Goal: Task Accomplishment & Management: Manage account settings

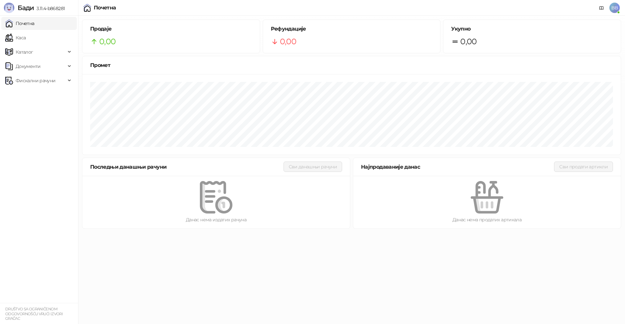
click at [613, 9] on span "BB" at bounding box center [614, 8] width 10 height 10
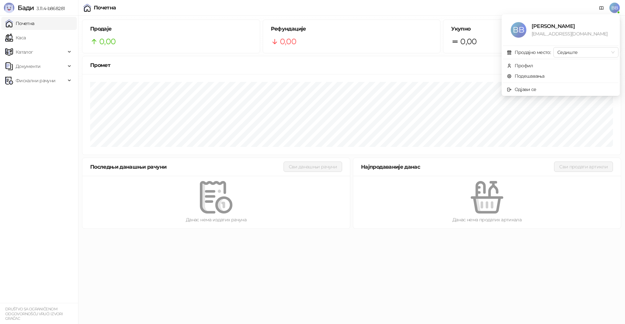
click at [613, 9] on span "BB" at bounding box center [614, 8] width 10 height 10
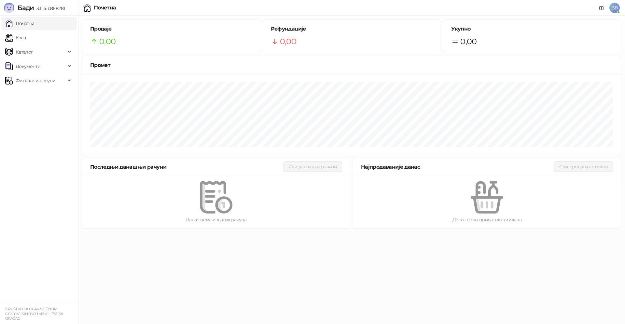
click at [613, 9] on span "BB" at bounding box center [614, 8] width 10 height 10
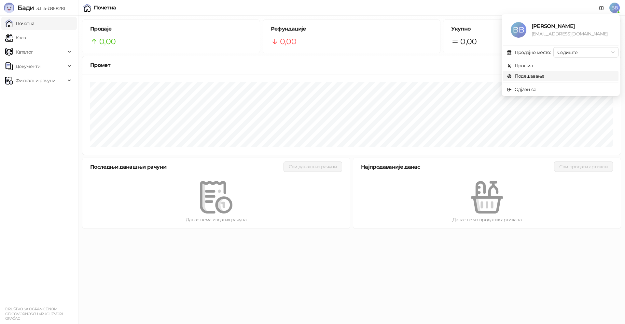
click at [537, 73] on link "Подешавања" at bounding box center [526, 76] width 38 height 6
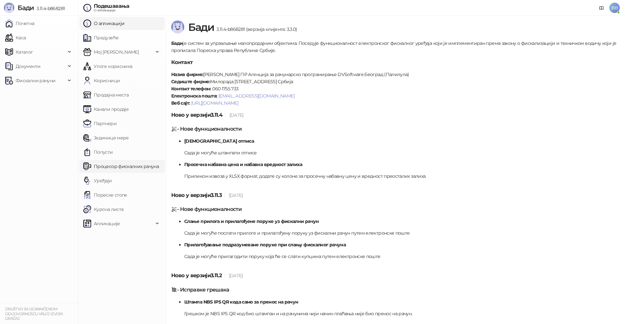
click at [102, 166] on link "Процесор фискалних рачуна" at bounding box center [120, 166] width 75 height 13
